Goal: Navigation & Orientation: Find specific page/section

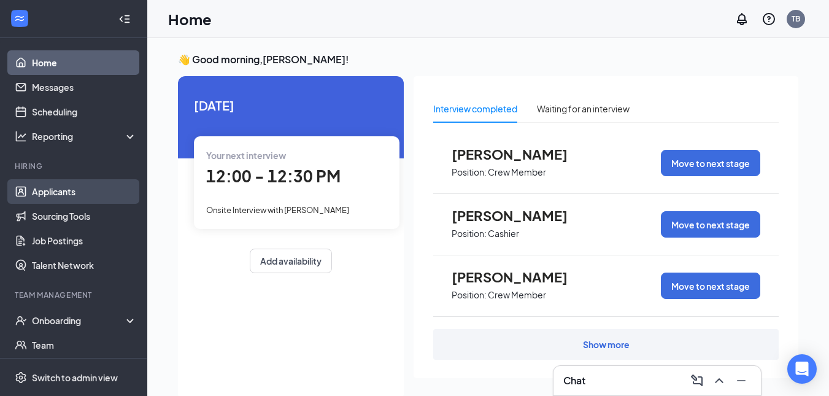
click at [50, 188] on link "Applicants" at bounding box center [84, 191] width 105 height 25
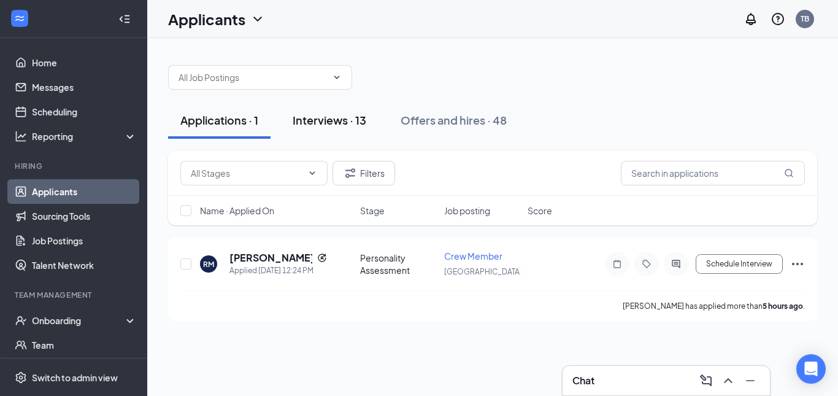
click at [322, 128] on button "Interviews · 13" at bounding box center [329, 120] width 98 height 37
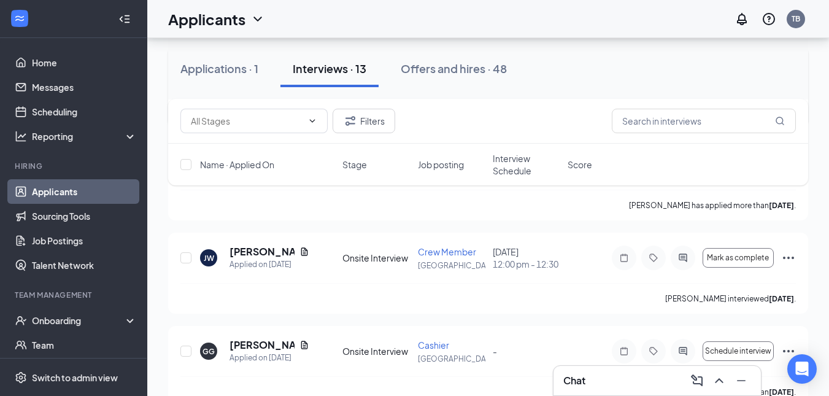
scroll to position [1146, 0]
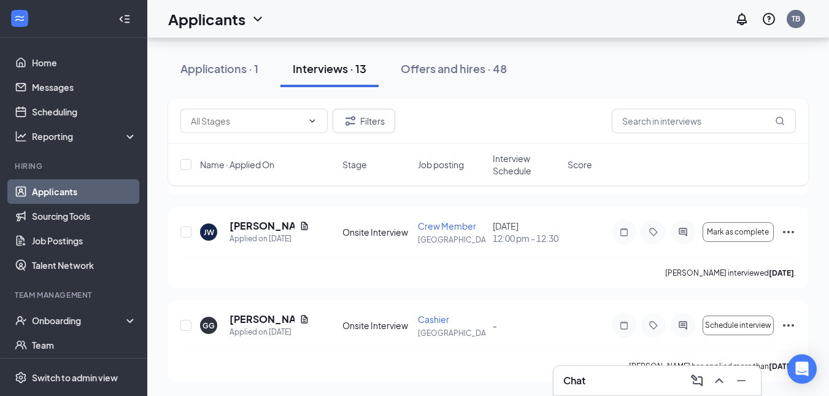
click at [230, 82] on button "Applications · 1" at bounding box center [219, 68] width 102 height 37
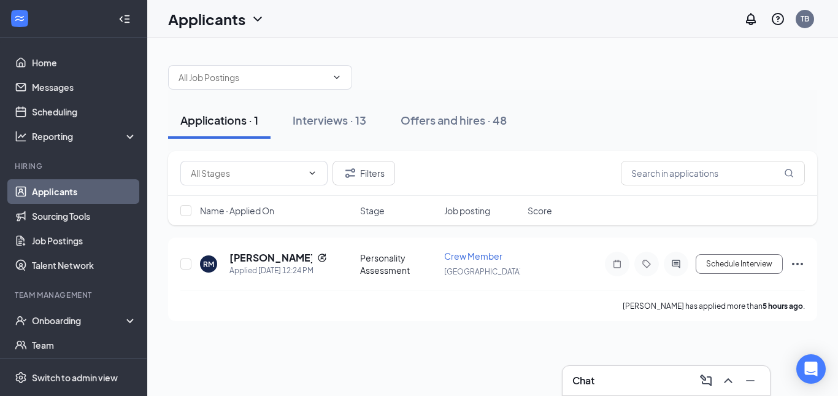
drag, startPoint x: 342, startPoint y: 66, endPoint x: 379, endPoint y: 90, distance: 44.4
click at [350, 66] on span at bounding box center [260, 77] width 184 height 25
click at [401, 127] on button "Offers and hires · 48" at bounding box center [453, 120] width 131 height 37
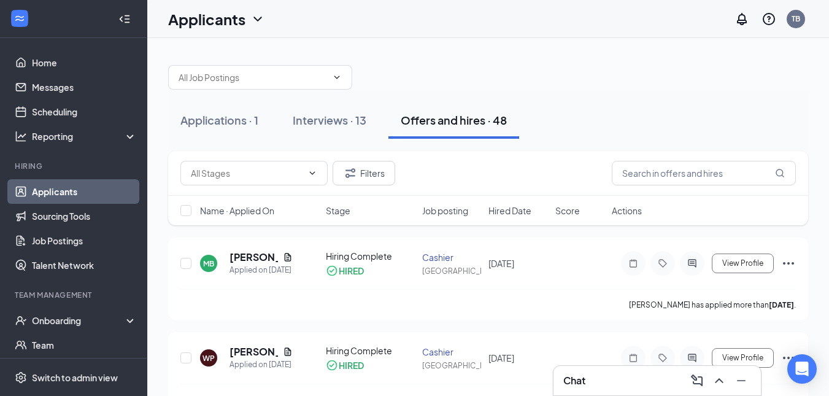
click at [513, 101] on div "Applications · 1 Interviews · 13 Offers and hires · 48" at bounding box center [488, 120] width 640 height 61
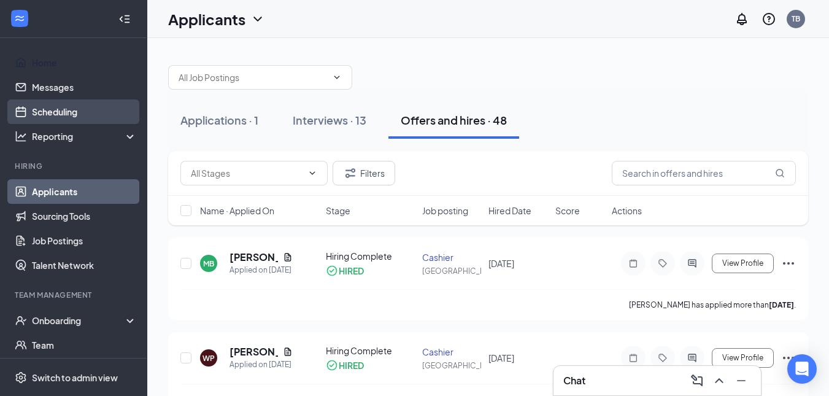
drag, startPoint x: 38, startPoint y: 71, endPoint x: 42, endPoint y: 102, distance: 32.1
click at [38, 71] on link "Home" at bounding box center [84, 62] width 105 height 25
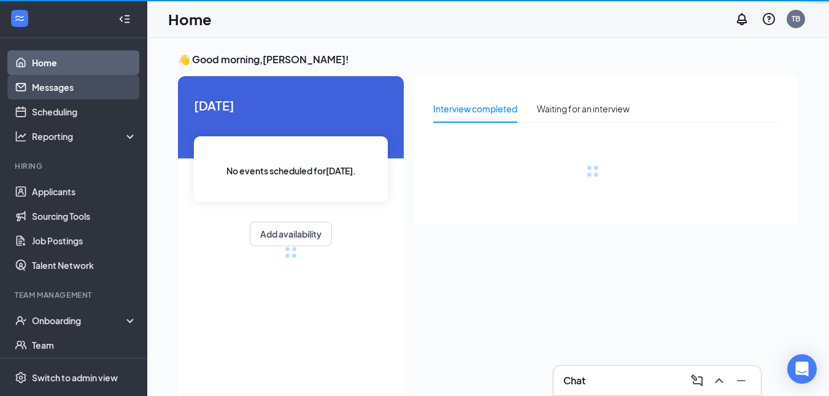
click at [61, 92] on link "Messages" at bounding box center [84, 87] width 105 height 25
